Goal: Information Seeking & Learning: Learn about a topic

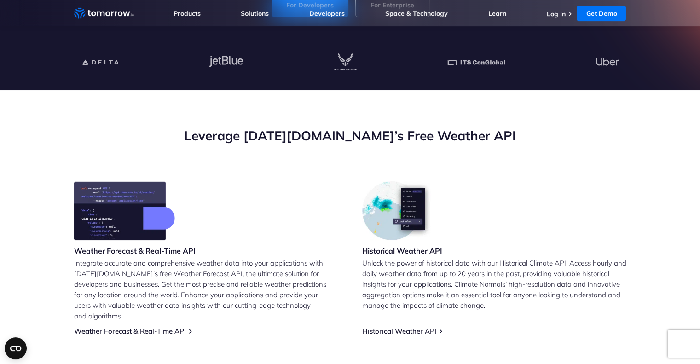
scroll to position [241, 0]
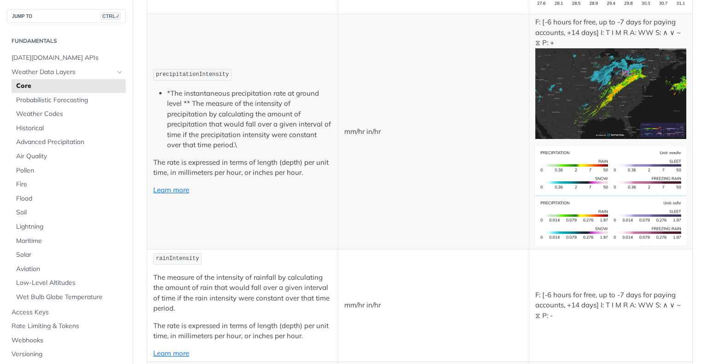
scroll to position [1631, 0]
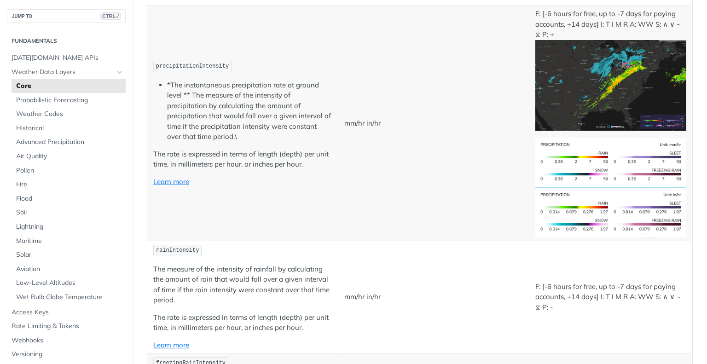
click at [174, 247] on span "rainIntensity" at bounding box center [177, 250] width 43 height 6
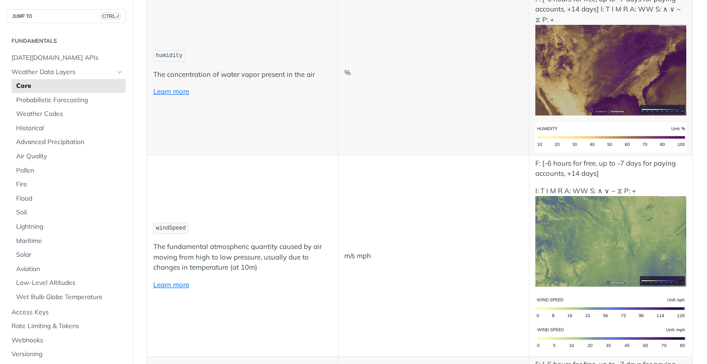
scroll to position [0, 0]
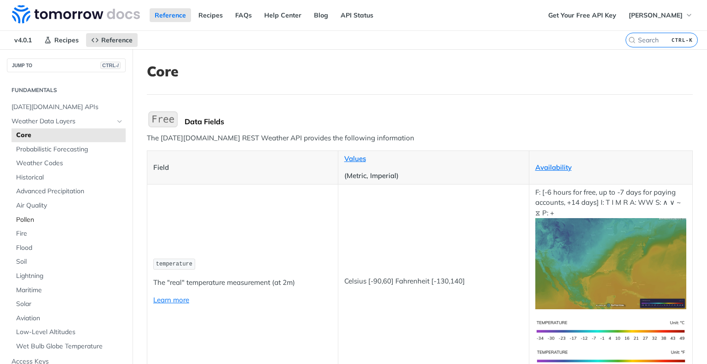
click at [22, 220] on span "Pollen" at bounding box center [69, 219] width 107 height 9
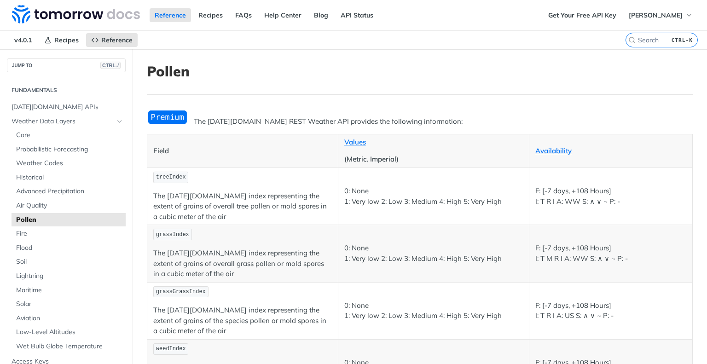
click at [169, 174] on span "treeIndex" at bounding box center [171, 177] width 30 height 6
